Goal: Task Accomplishment & Management: Use online tool/utility

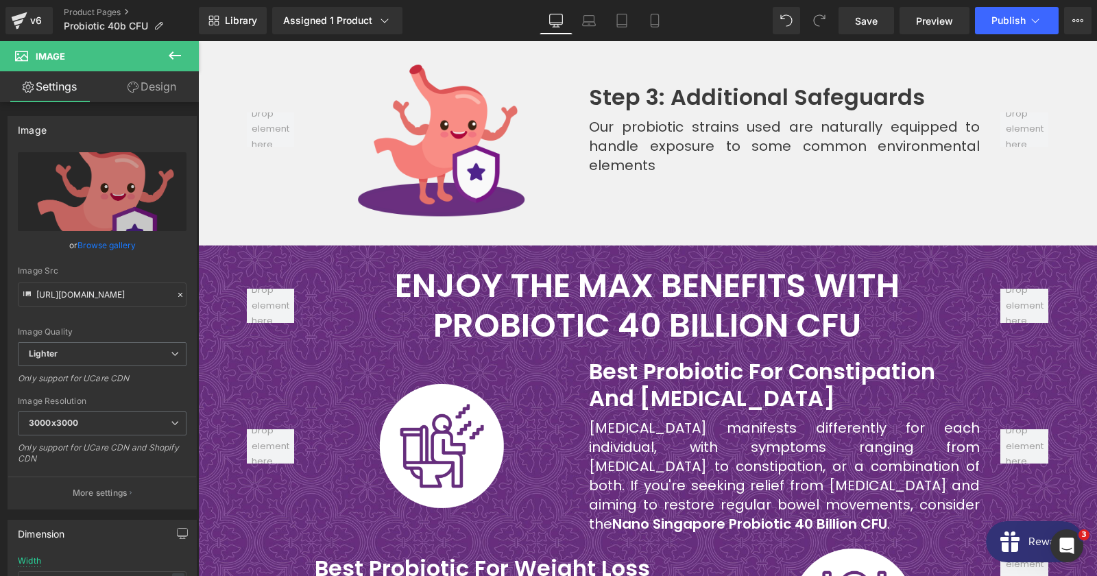
scroll to position [6026, 0]
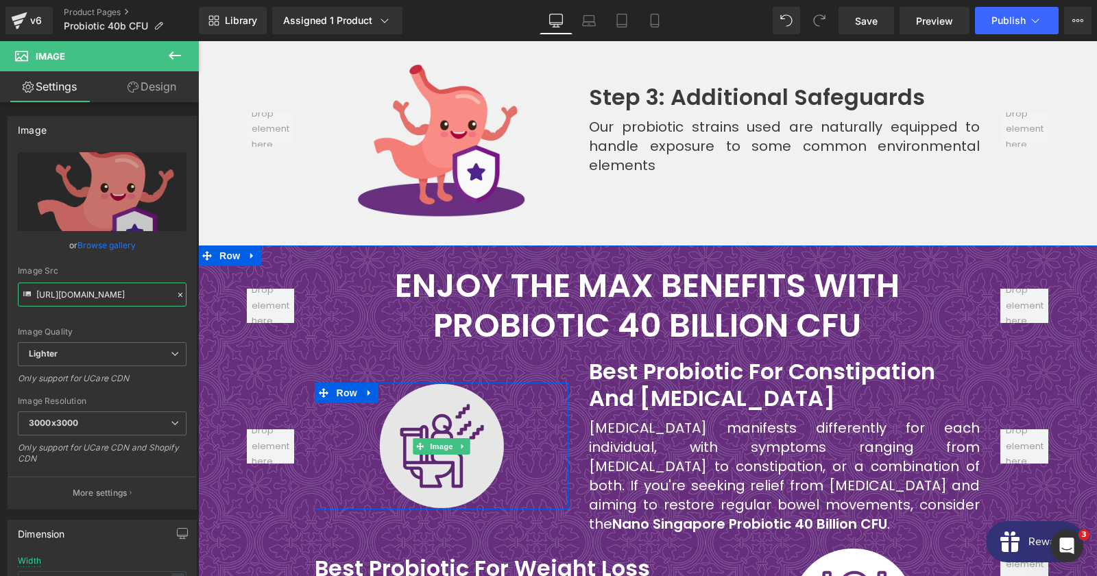
click at [454, 438] on span "Image" at bounding box center [442, 446] width 29 height 16
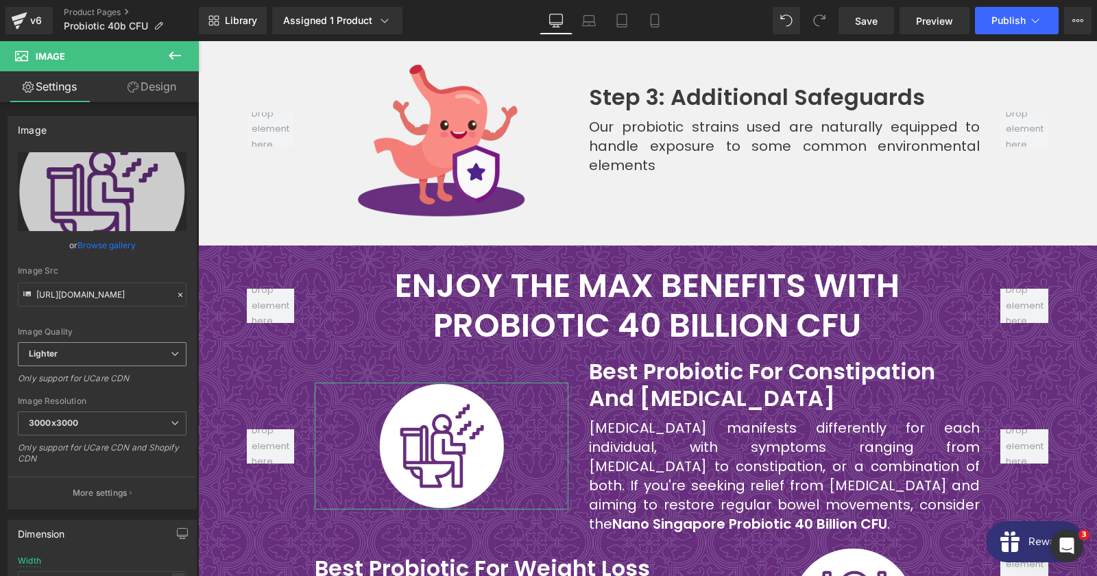
click at [81, 349] on span "Lighter" at bounding box center [102, 354] width 169 height 24
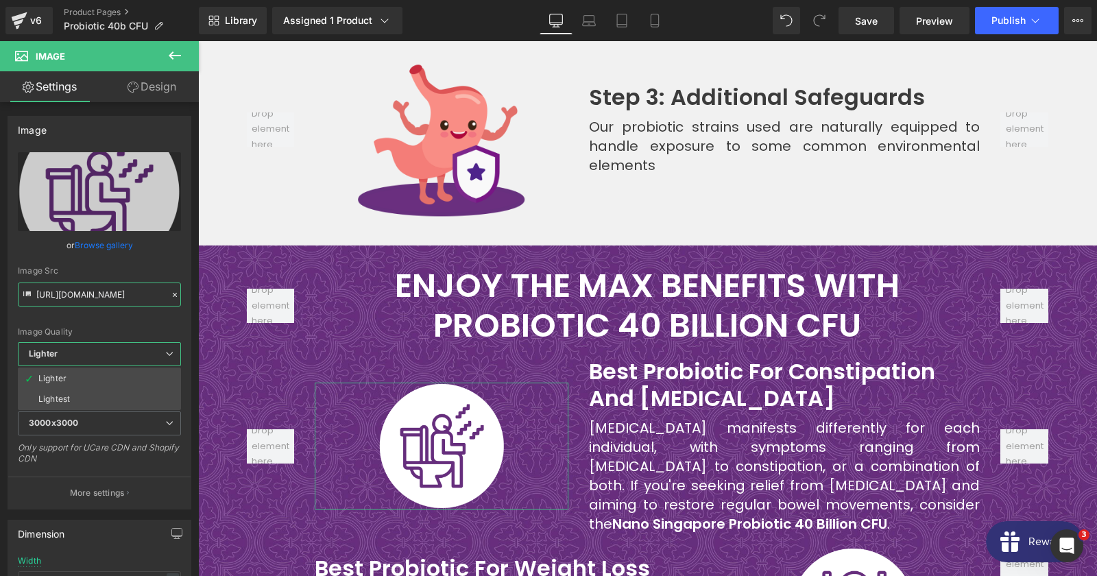
click at [93, 289] on input "[URL][DOMAIN_NAME]" at bounding box center [99, 294] width 163 height 24
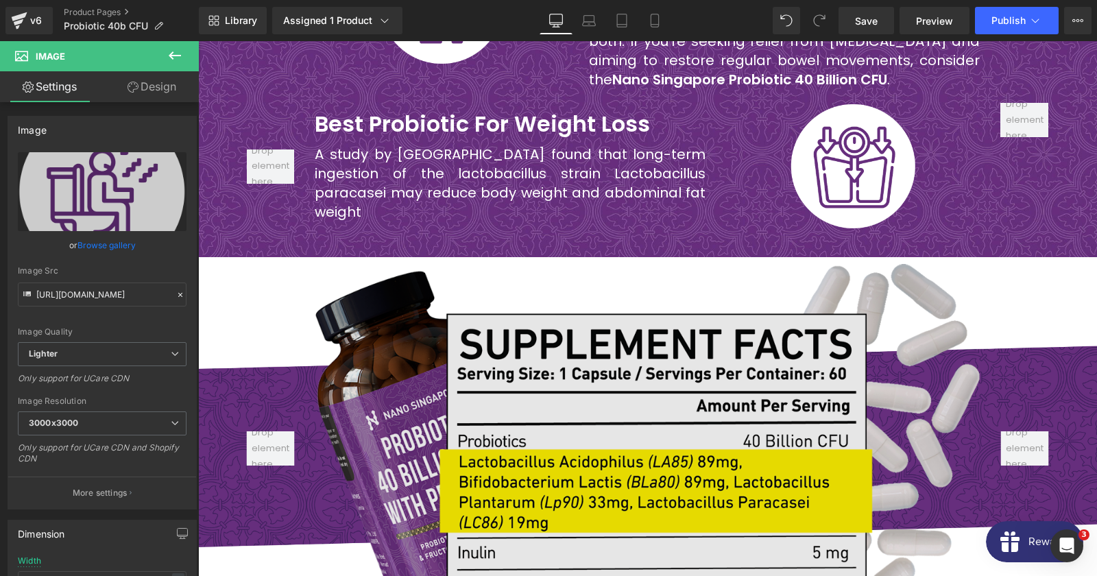
scroll to position [6174, 0]
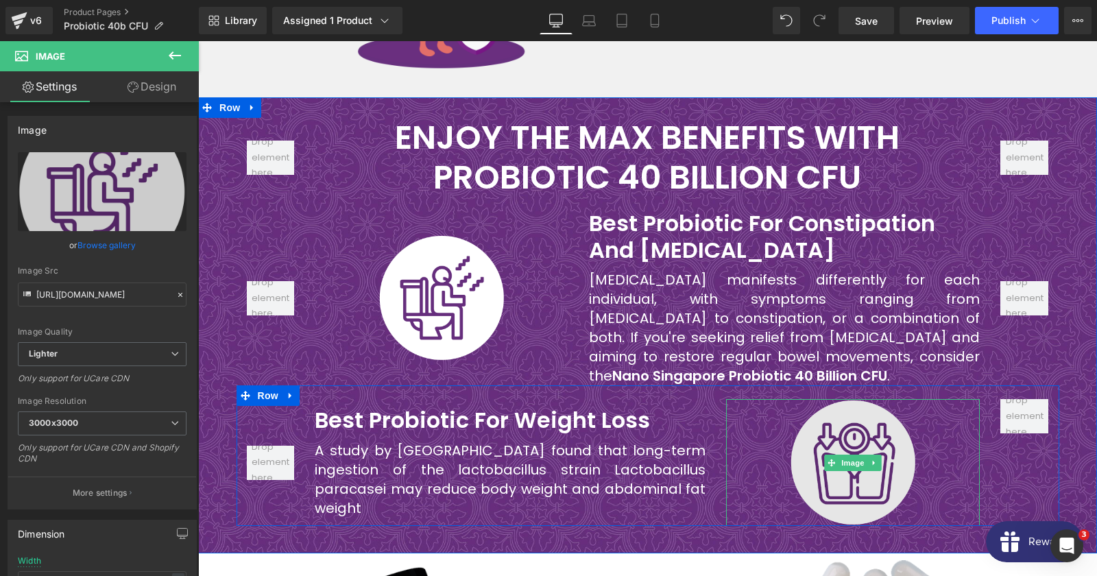
click at [904, 399] on img at bounding box center [853, 462] width 127 height 127
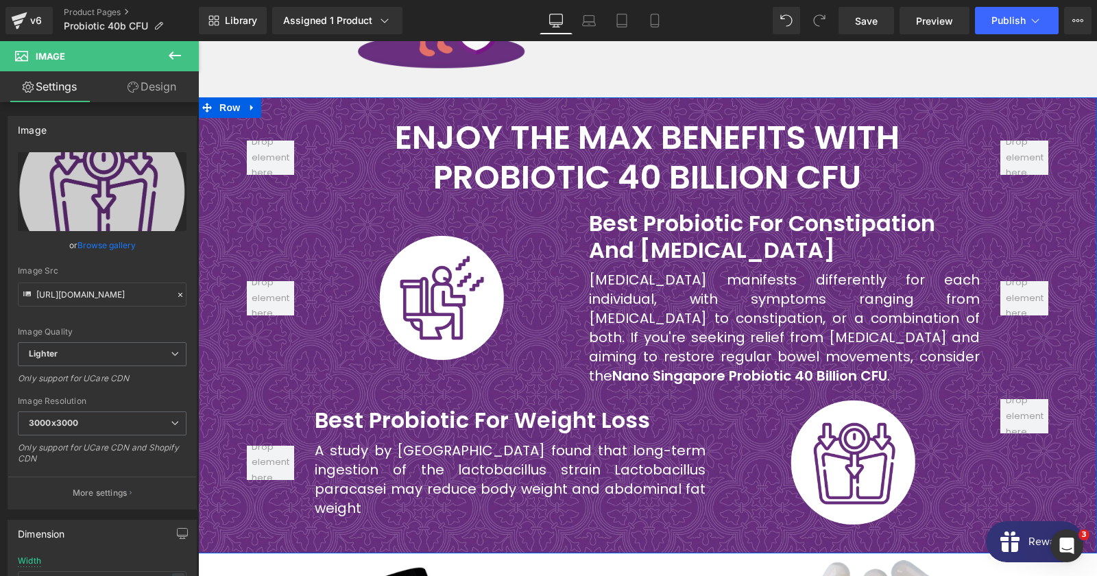
click at [223, 385] on div "ENJOY THE MAX BENEFITS WITH PROBIOTIC 40 BILLION CFU Heading Row Image Row Best…" at bounding box center [647, 322] width 899 height 408
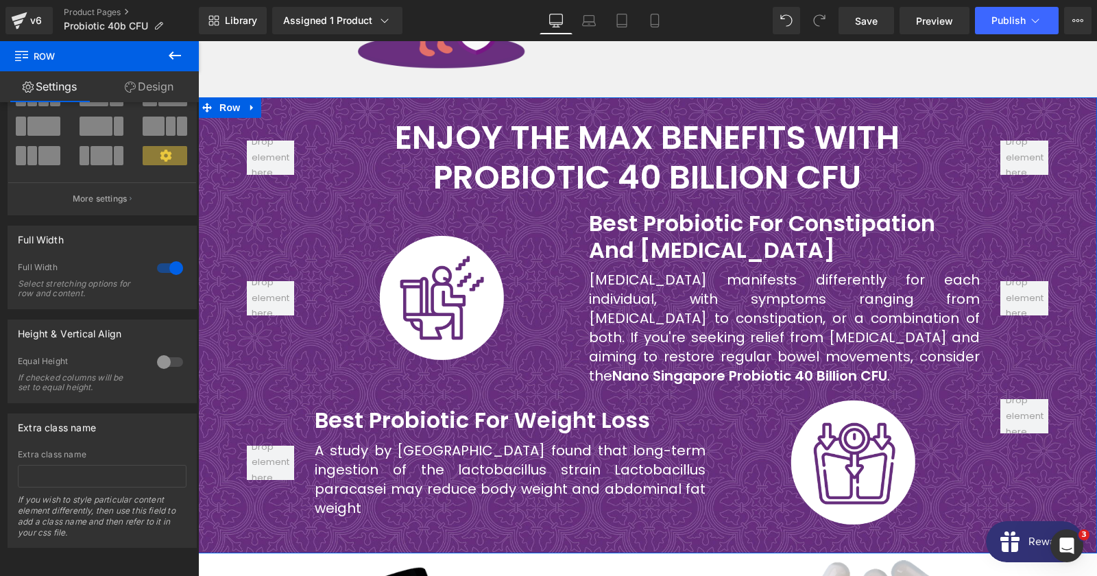
scroll to position [0, 0]
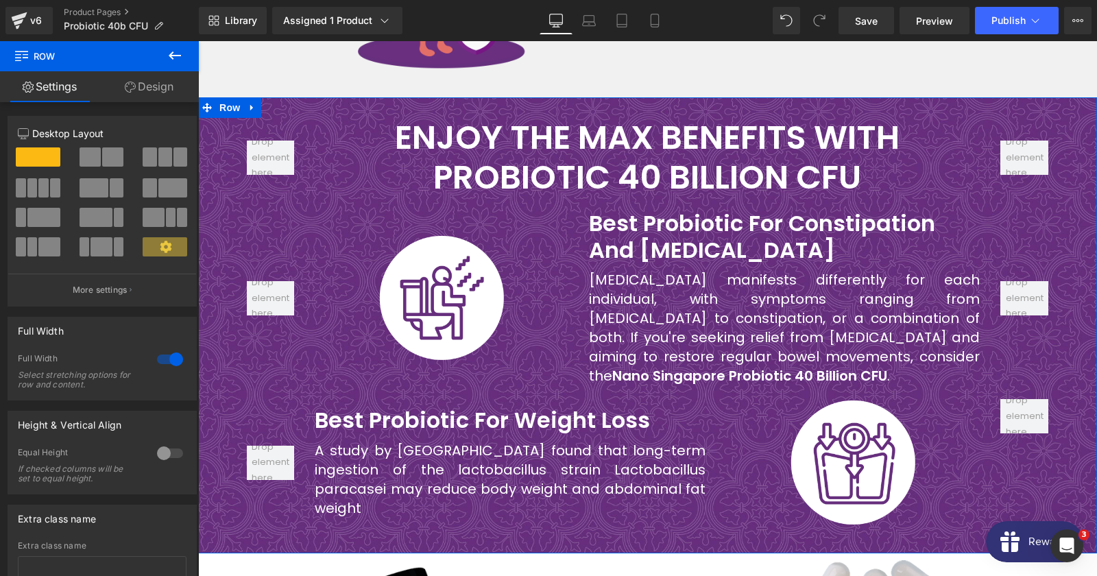
click at [158, 96] on link "Design" at bounding box center [148, 86] width 99 height 31
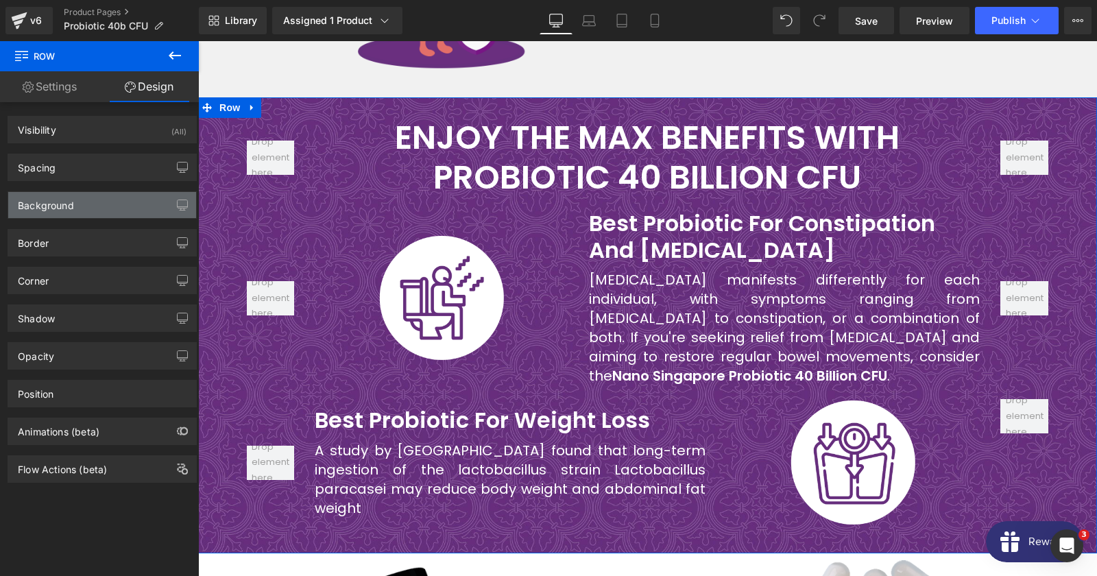
click at [97, 216] on div "Background" at bounding box center [102, 205] width 188 height 26
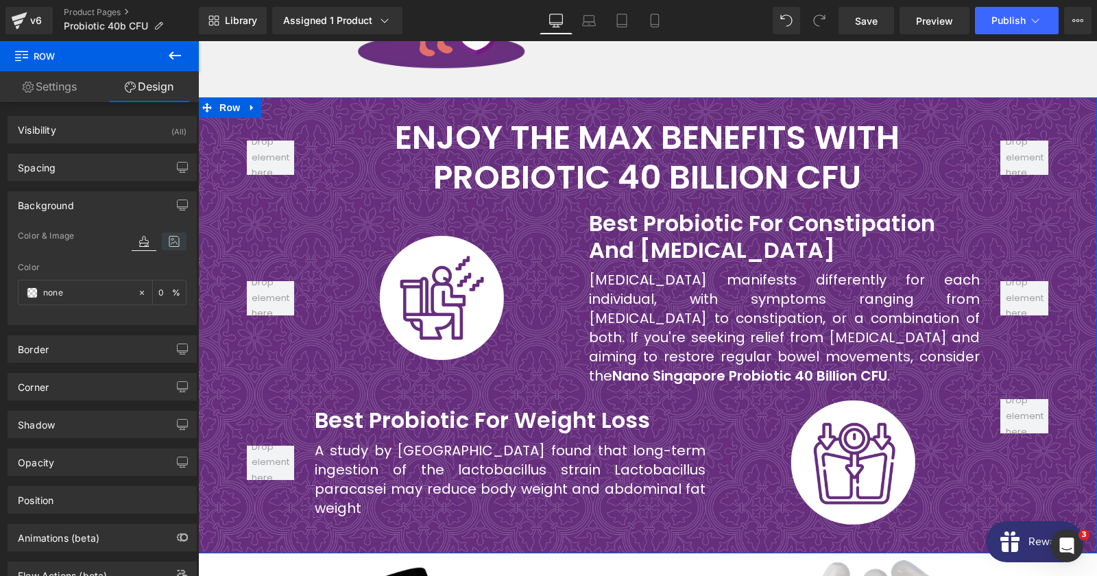
click at [169, 249] on icon at bounding box center [174, 241] width 25 height 18
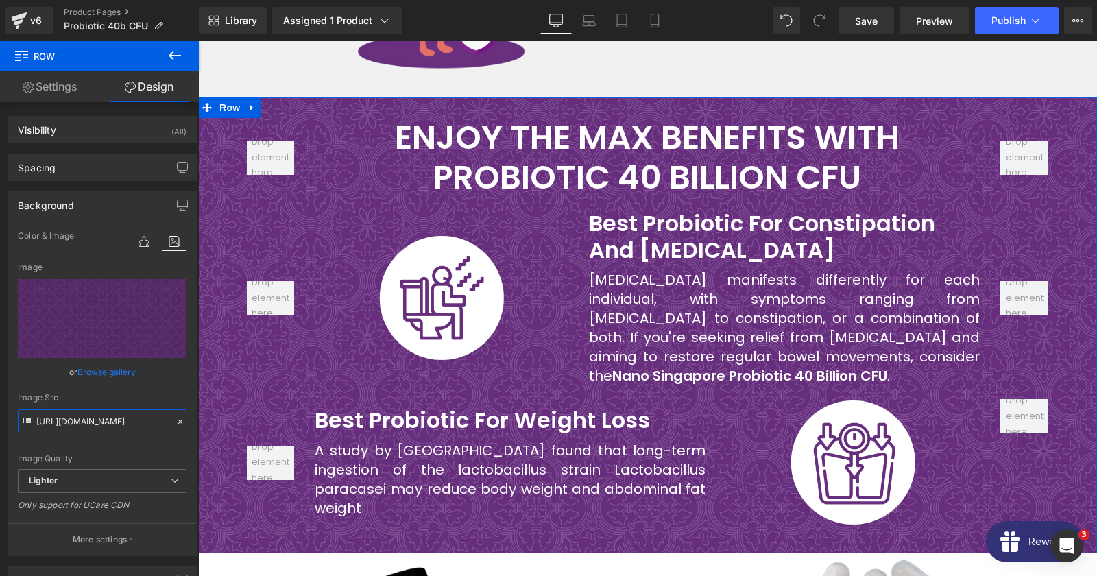
click at [93, 421] on input "[URL][DOMAIN_NAME]" at bounding box center [102, 421] width 169 height 24
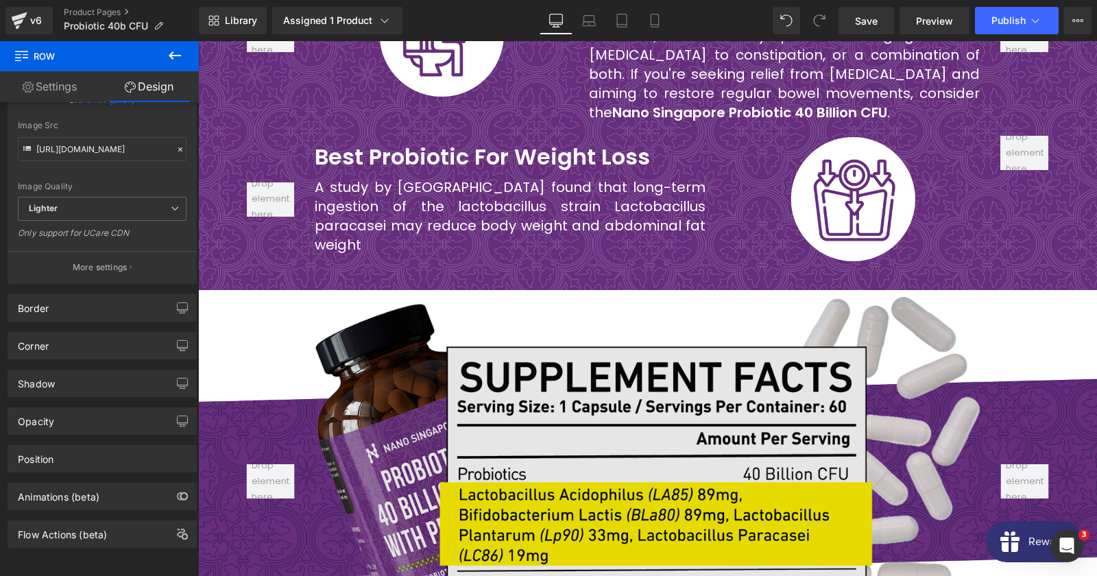
scroll to position [6470, 0]
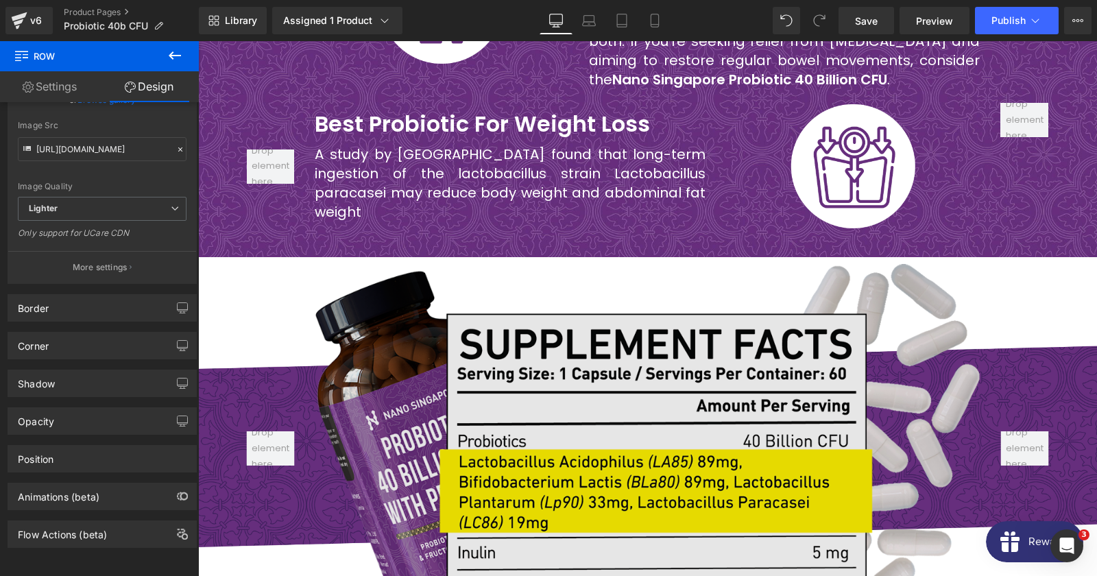
click at [481, 295] on img at bounding box center [647, 448] width 665 height 369
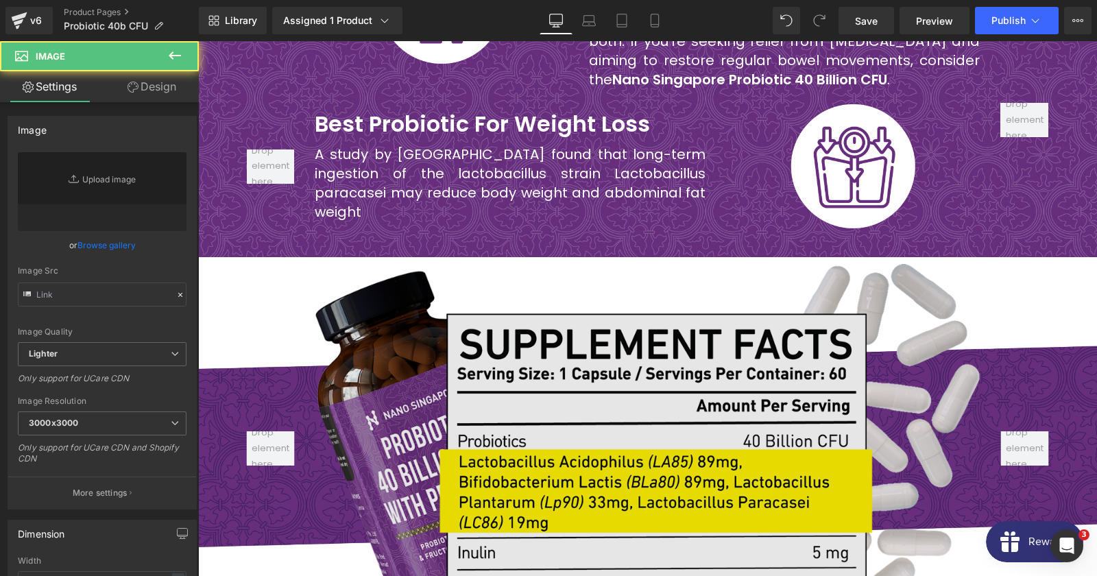
type input "[URL][DOMAIN_NAME]"
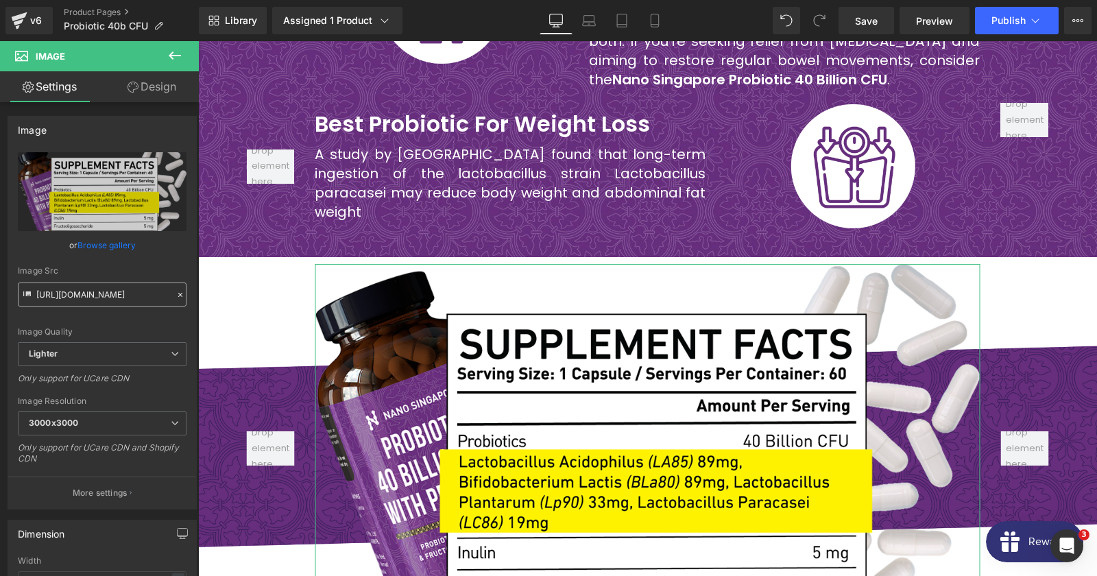
click at [90, 287] on input "[URL][DOMAIN_NAME]" at bounding box center [102, 294] width 169 height 24
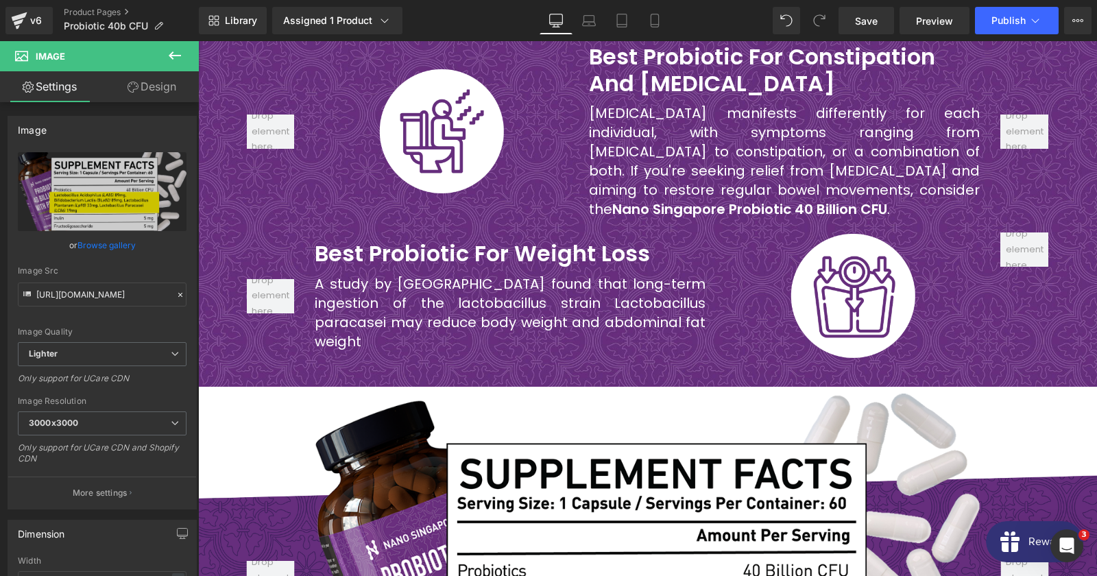
scroll to position [6396, 0]
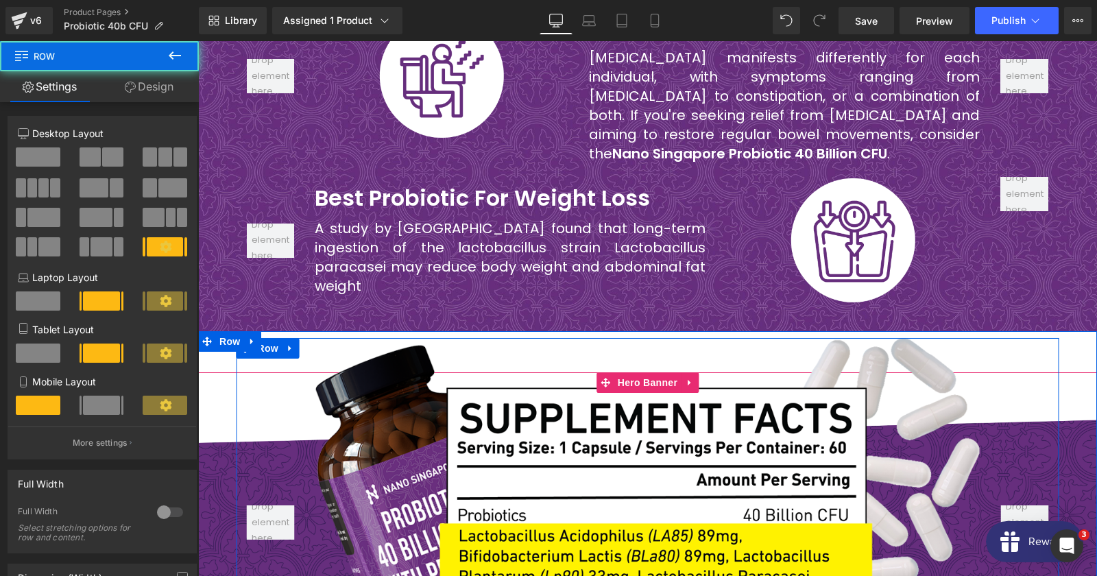
click at [243, 338] on div at bounding box center [271, 522] width 69 height 369
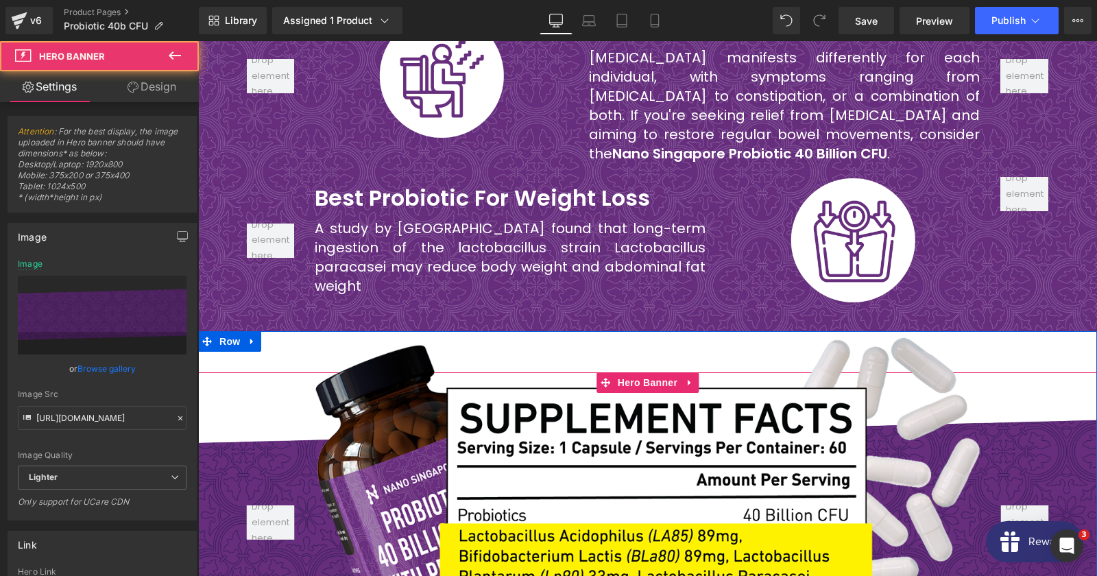
click at [233, 338] on span "Image Row" at bounding box center [647, 522] width 899 height 369
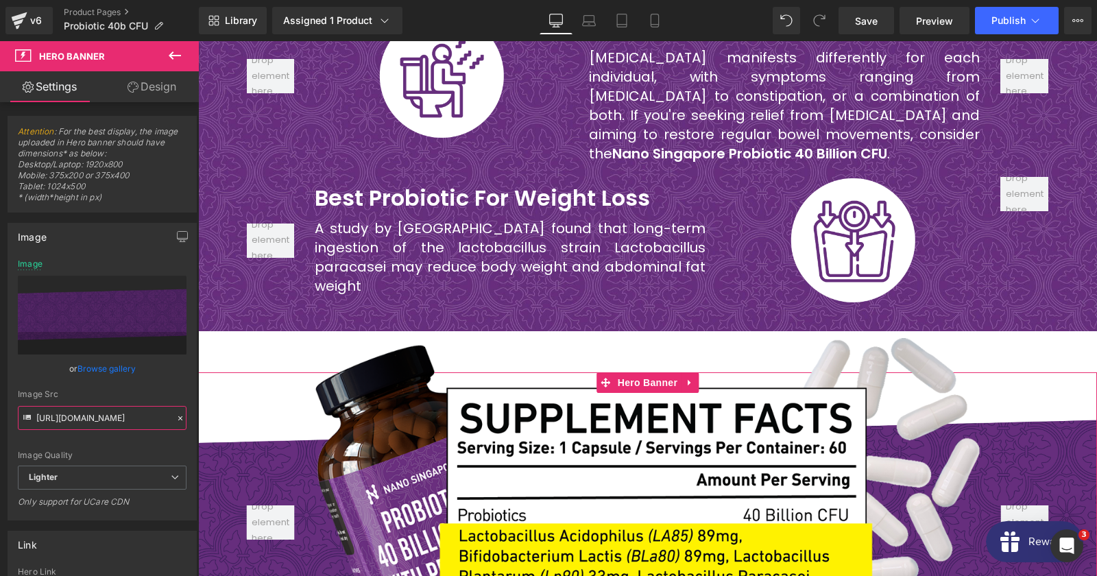
click at [103, 426] on input "[URL][DOMAIN_NAME]" at bounding box center [102, 418] width 169 height 24
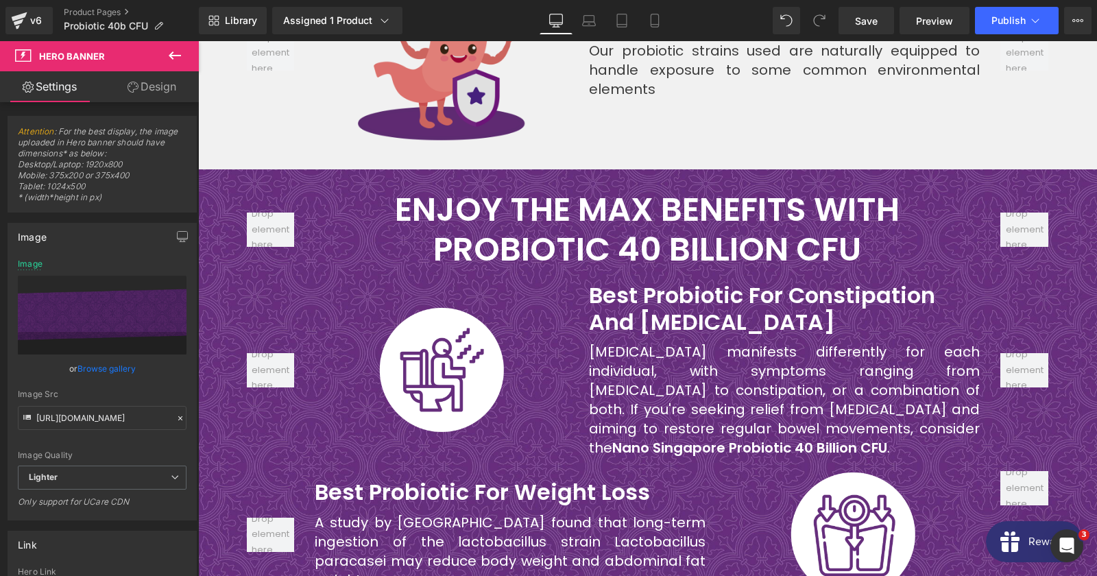
scroll to position [6544, 0]
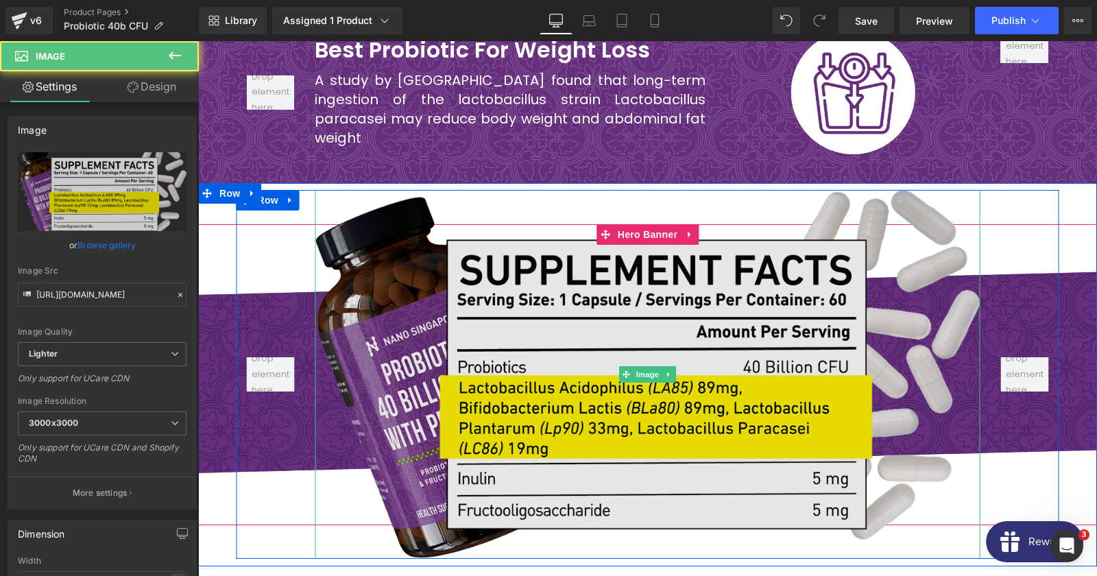
click at [512, 380] on img at bounding box center [647, 374] width 665 height 369
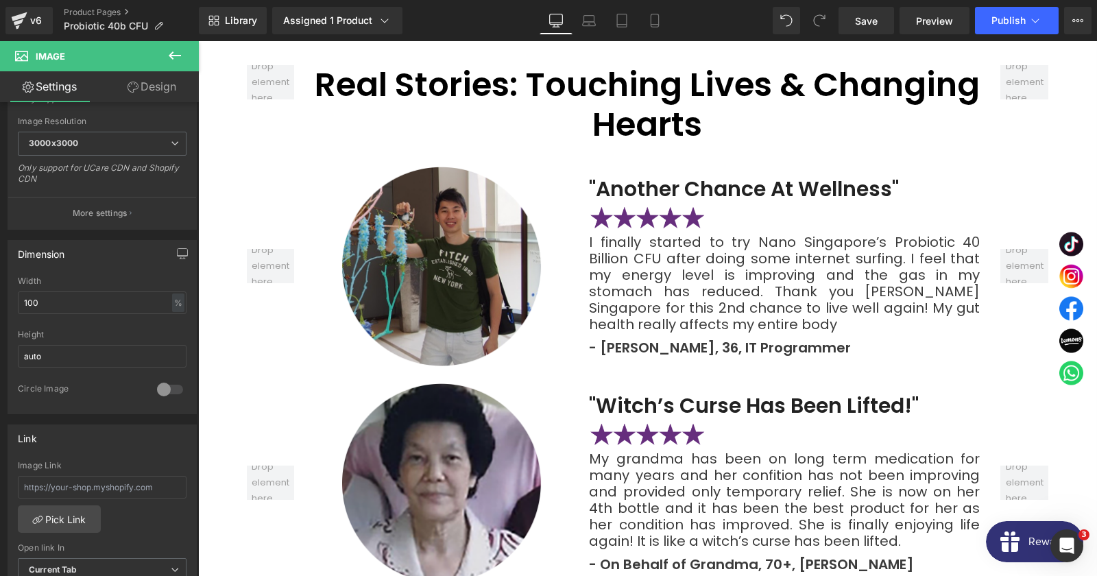
scroll to position [8025, 0]
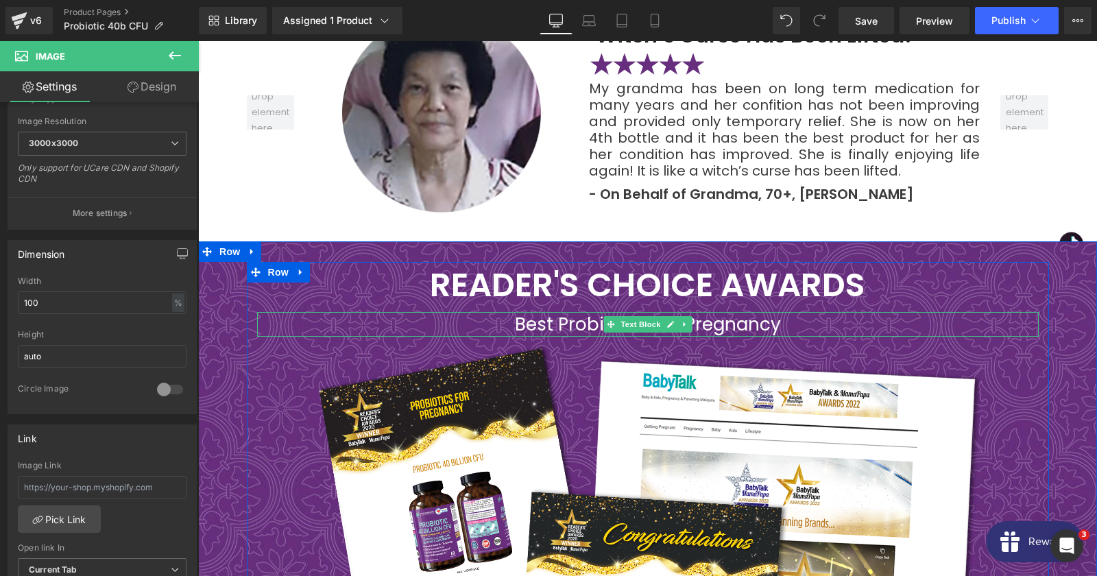
click at [541, 312] on div "Best Probiotics For Pregnancy" at bounding box center [648, 324] width 782 height 25
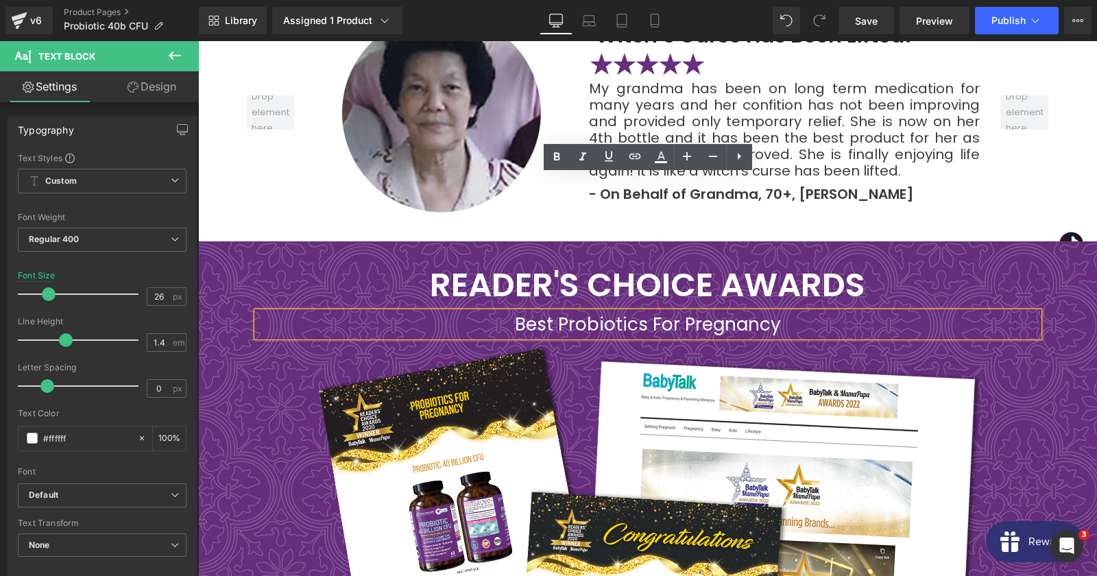
click at [844, 265] on h2 "READER'S CHOICE AWARDS" at bounding box center [648, 285] width 782 height 40
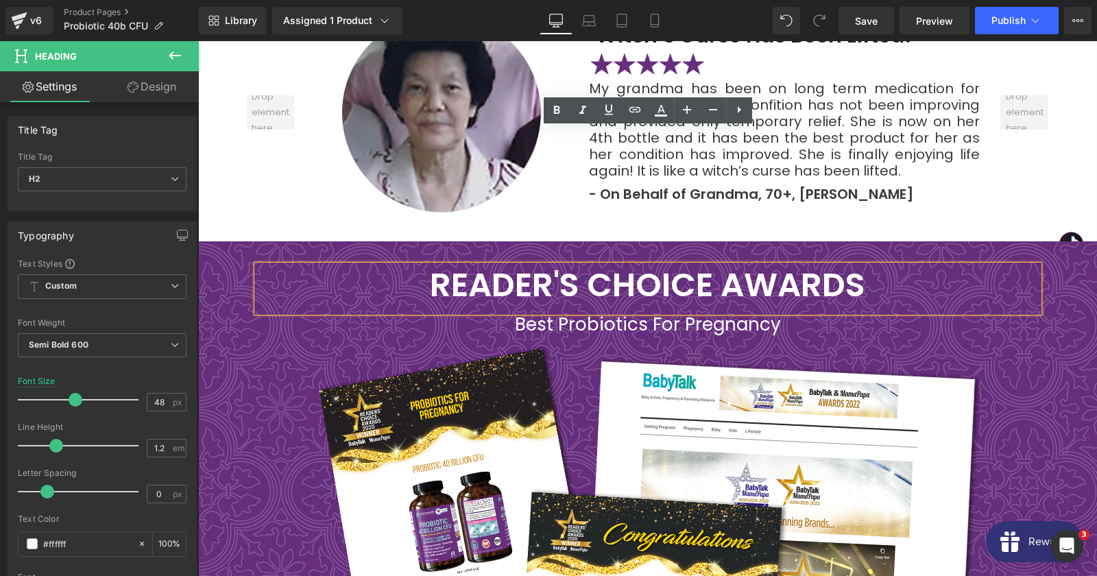
click at [821, 265] on h2 "READER'S CHOICE AWARDS" at bounding box center [648, 285] width 782 height 40
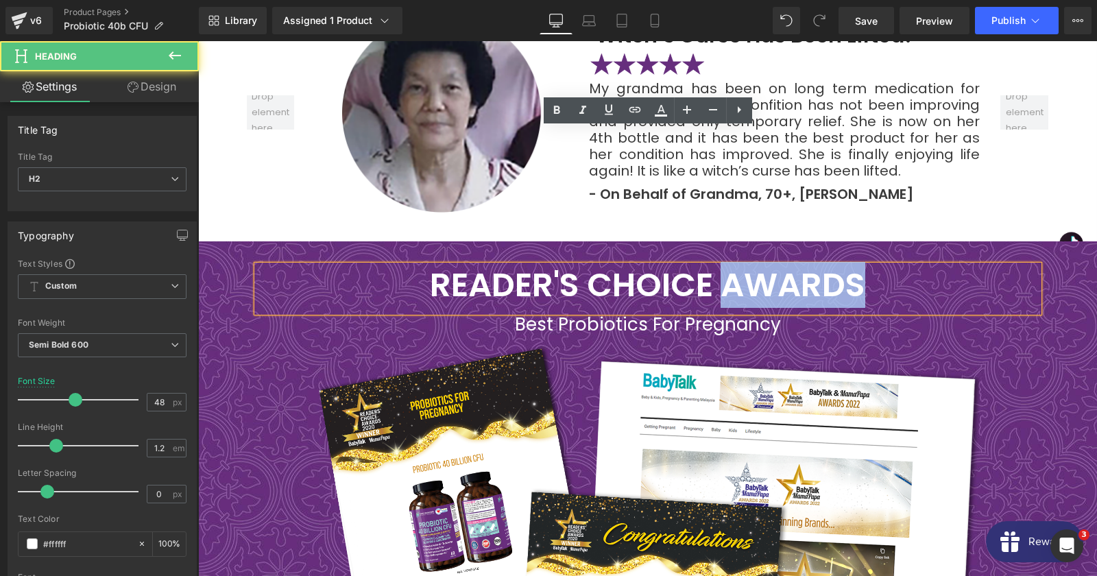
click at [821, 265] on h2 "READER'S CHOICE AWARDS" at bounding box center [648, 285] width 782 height 40
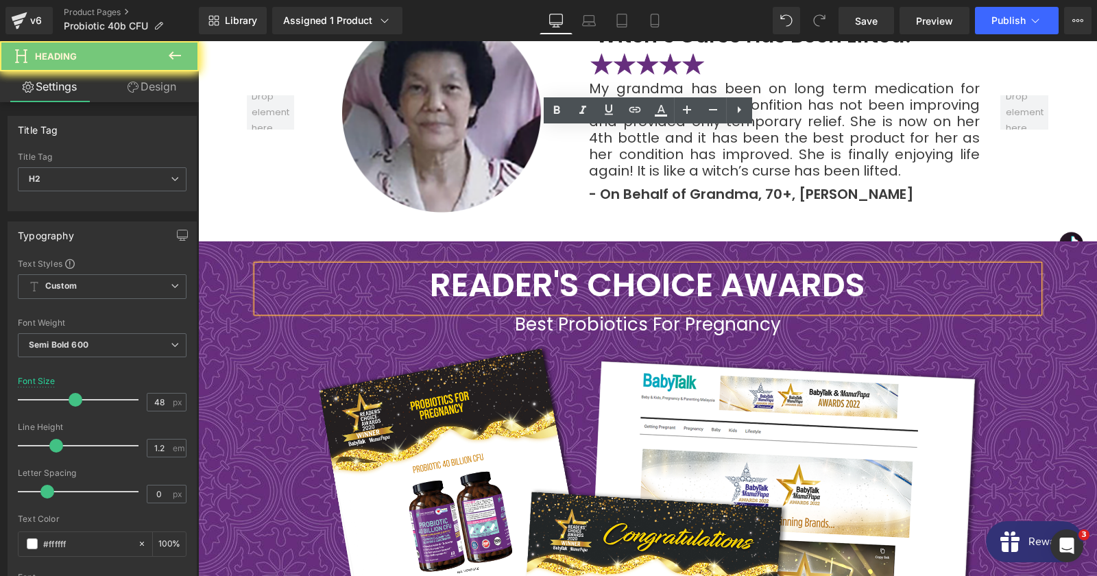
click at [821, 265] on h2 "READER'S CHOICE AWARDS" at bounding box center [648, 285] width 782 height 40
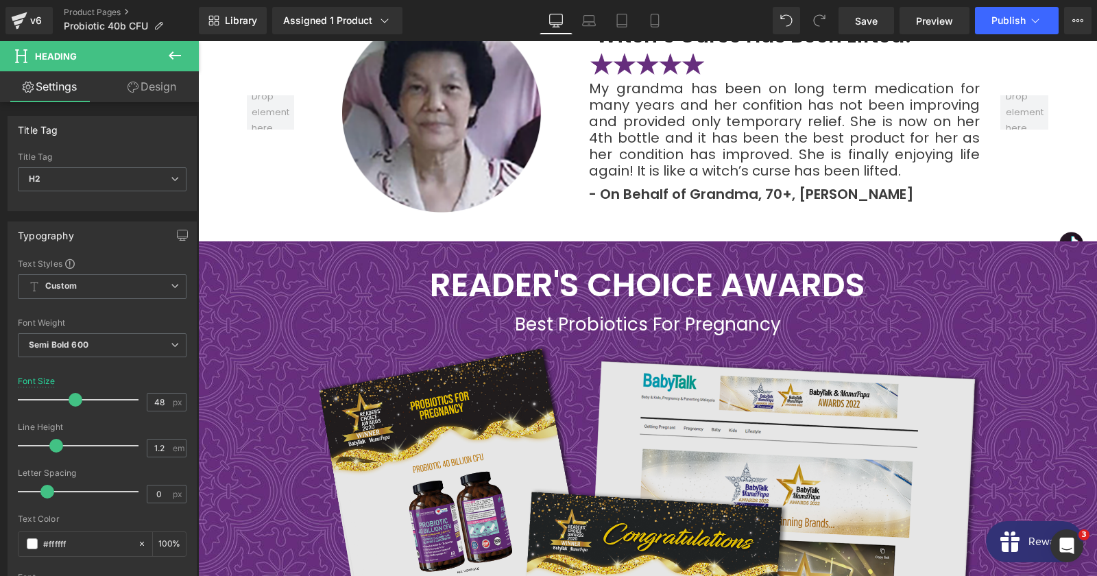
click at [524, 367] on img at bounding box center [647, 518] width 664 height 363
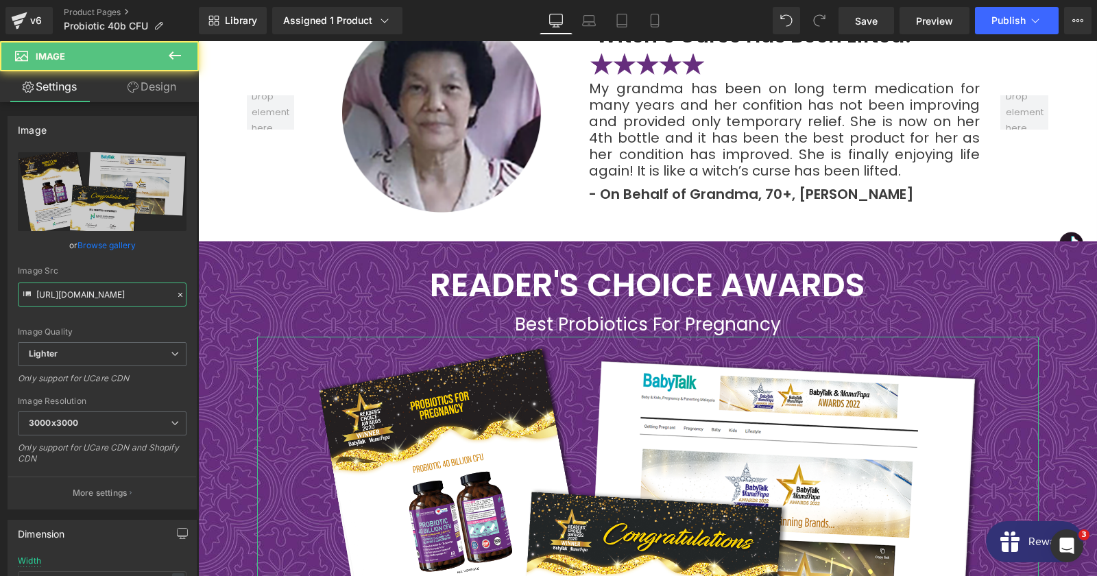
click at [100, 300] on input "[URL][DOMAIN_NAME]" at bounding box center [102, 294] width 169 height 24
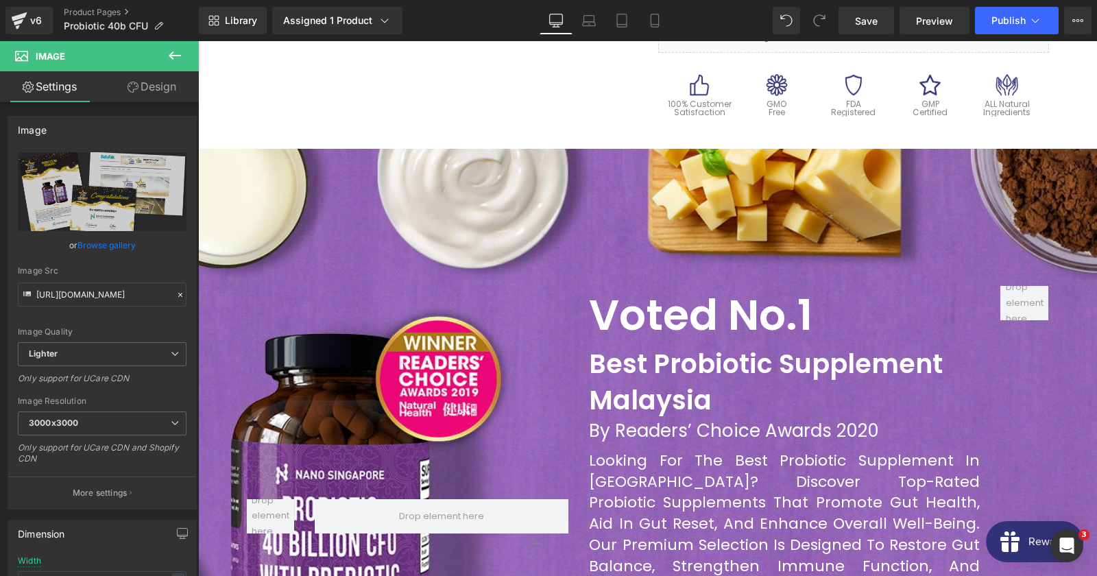
scroll to position [695, 0]
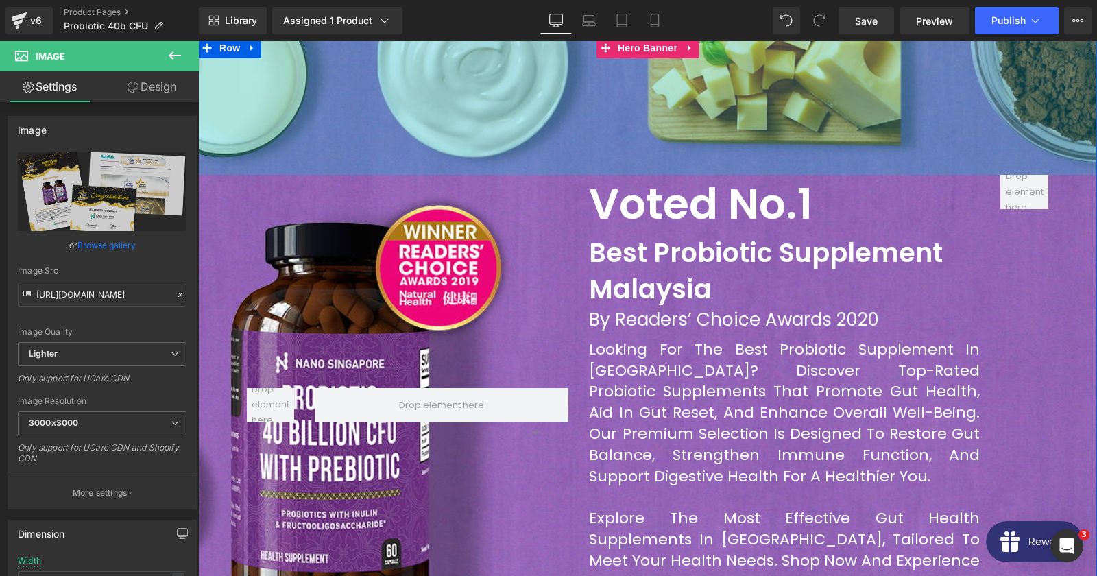
click at [291, 138] on div "200px" at bounding box center [647, 106] width 899 height 137
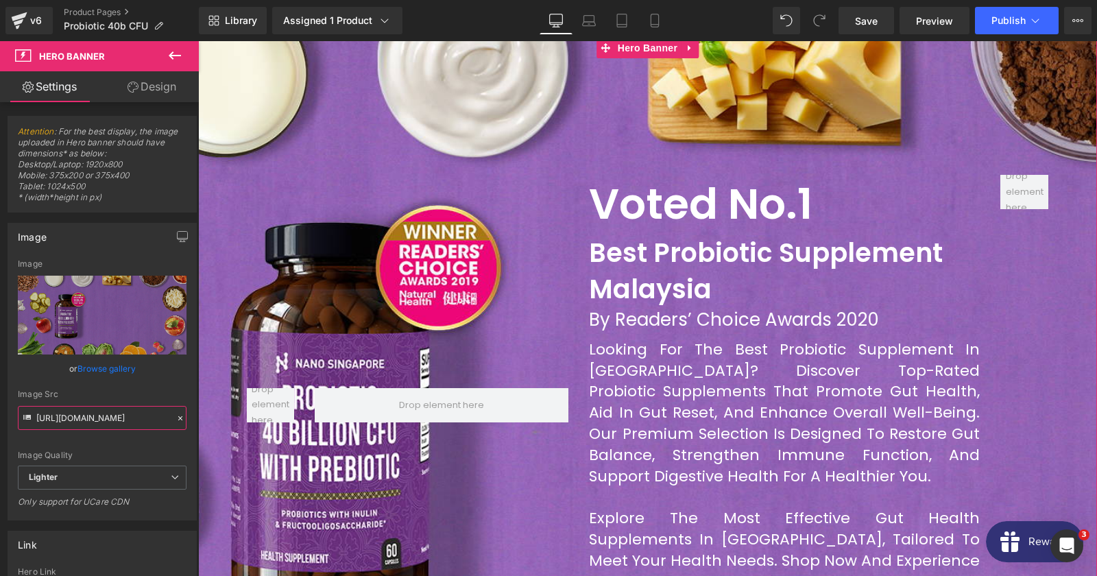
click at [92, 411] on input "[URL][DOMAIN_NAME]" at bounding box center [102, 418] width 169 height 24
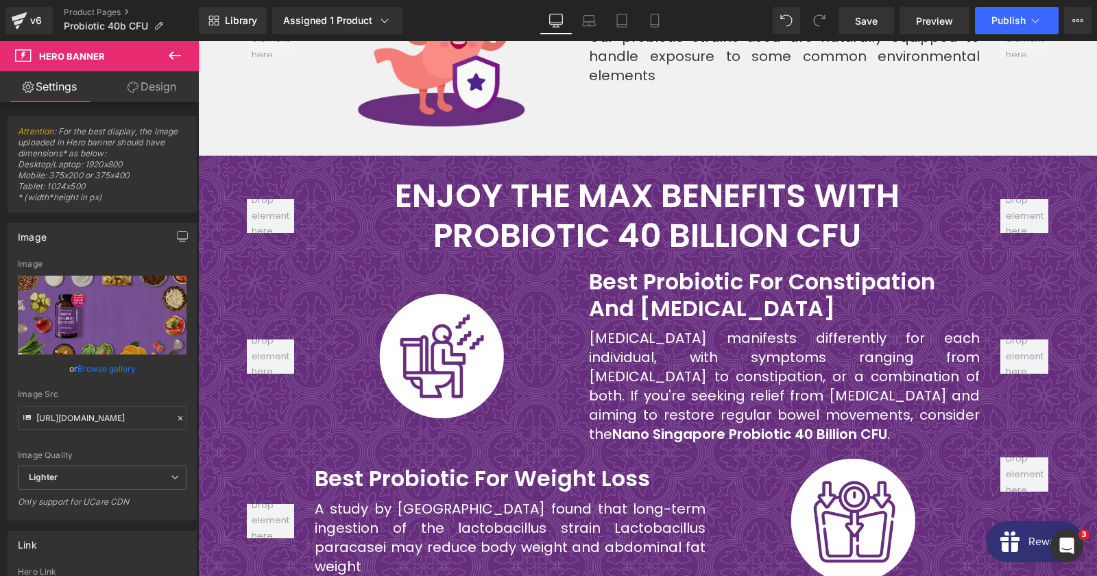
scroll to position [6026, 0]
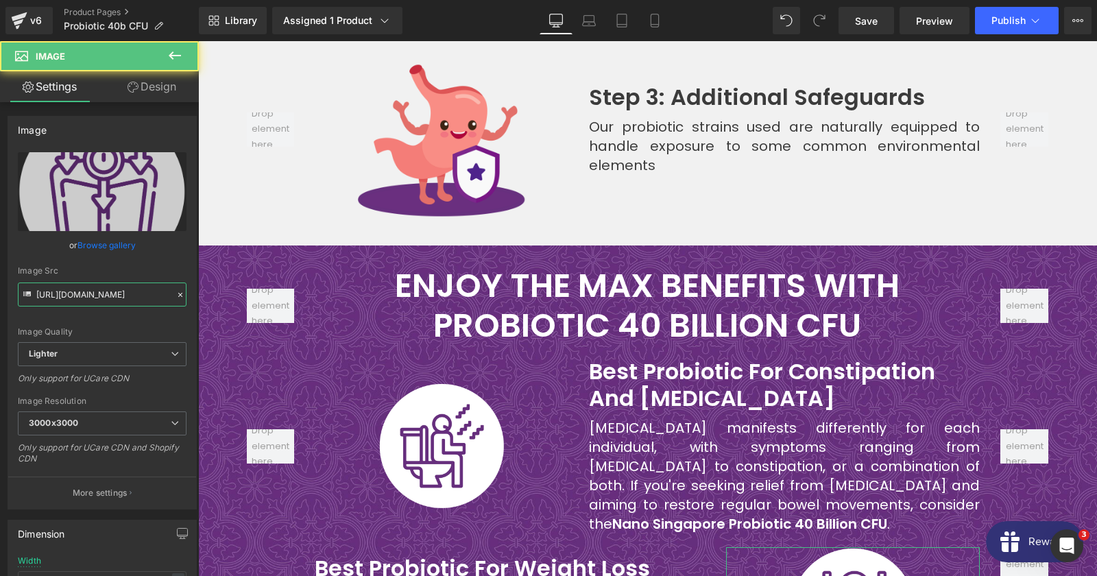
click at [88, 303] on input "[URL][DOMAIN_NAME]" at bounding box center [102, 294] width 169 height 24
